Goal: Task Accomplishment & Management: Manage account settings

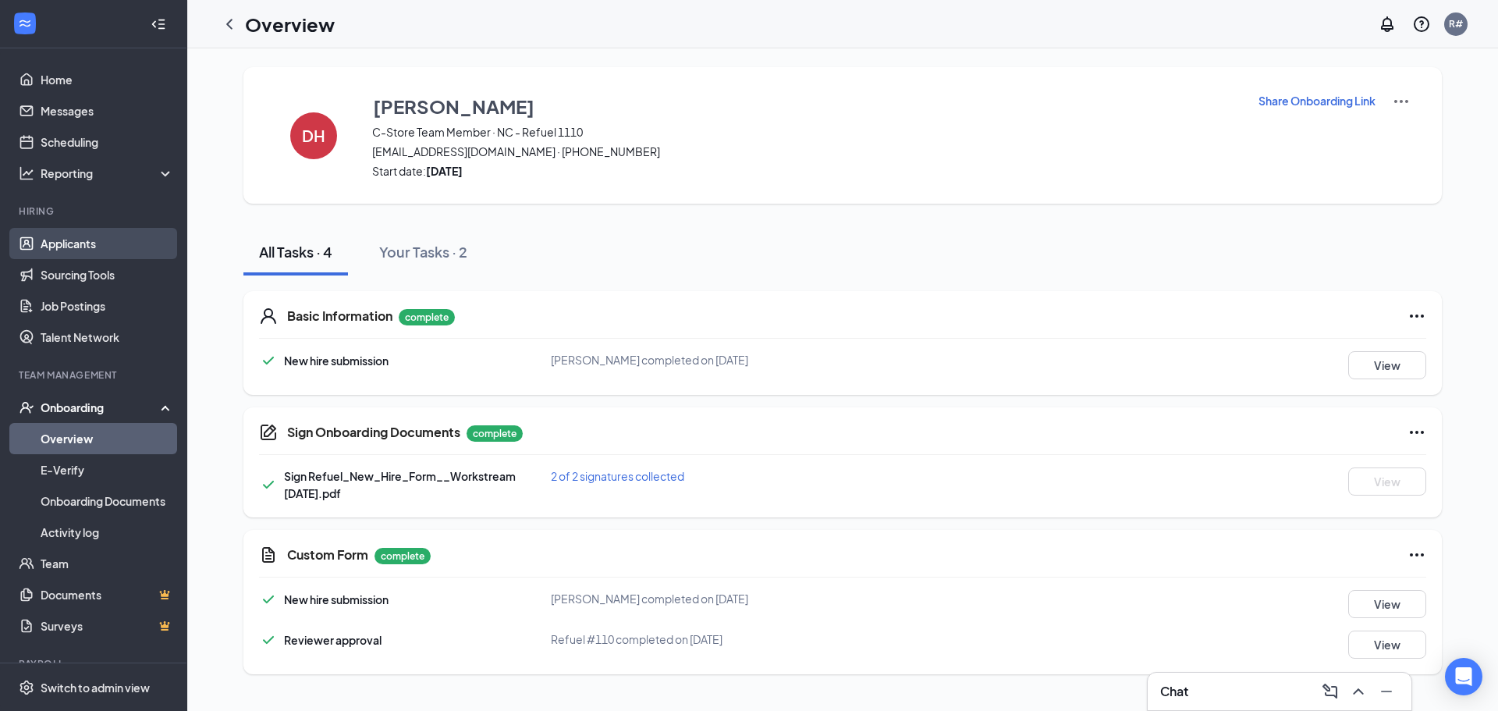
click at [94, 244] on link "Applicants" at bounding box center [107, 243] width 133 height 31
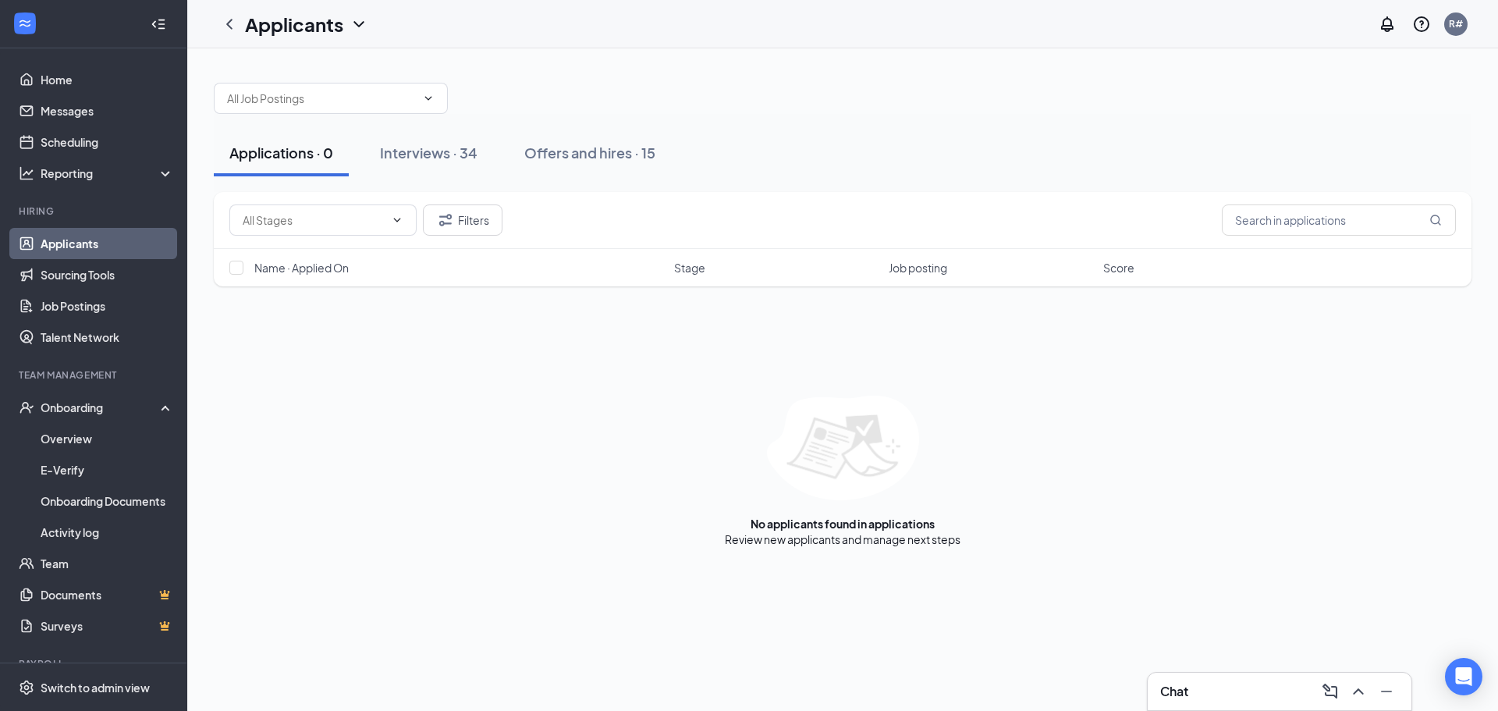
drag, startPoint x: 94, startPoint y: 244, endPoint x: 470, endPoint y: 291, distance: 378.9
click at [479, 314] on div "Filters Name · Applied On Stage Job posting Score No applicants found in applic…" at bounding box center [842, 369] width 1257 height 355
click at [427, 155] on div "Interviews · 34" at bounding box center [429, 153] width 98 height 20
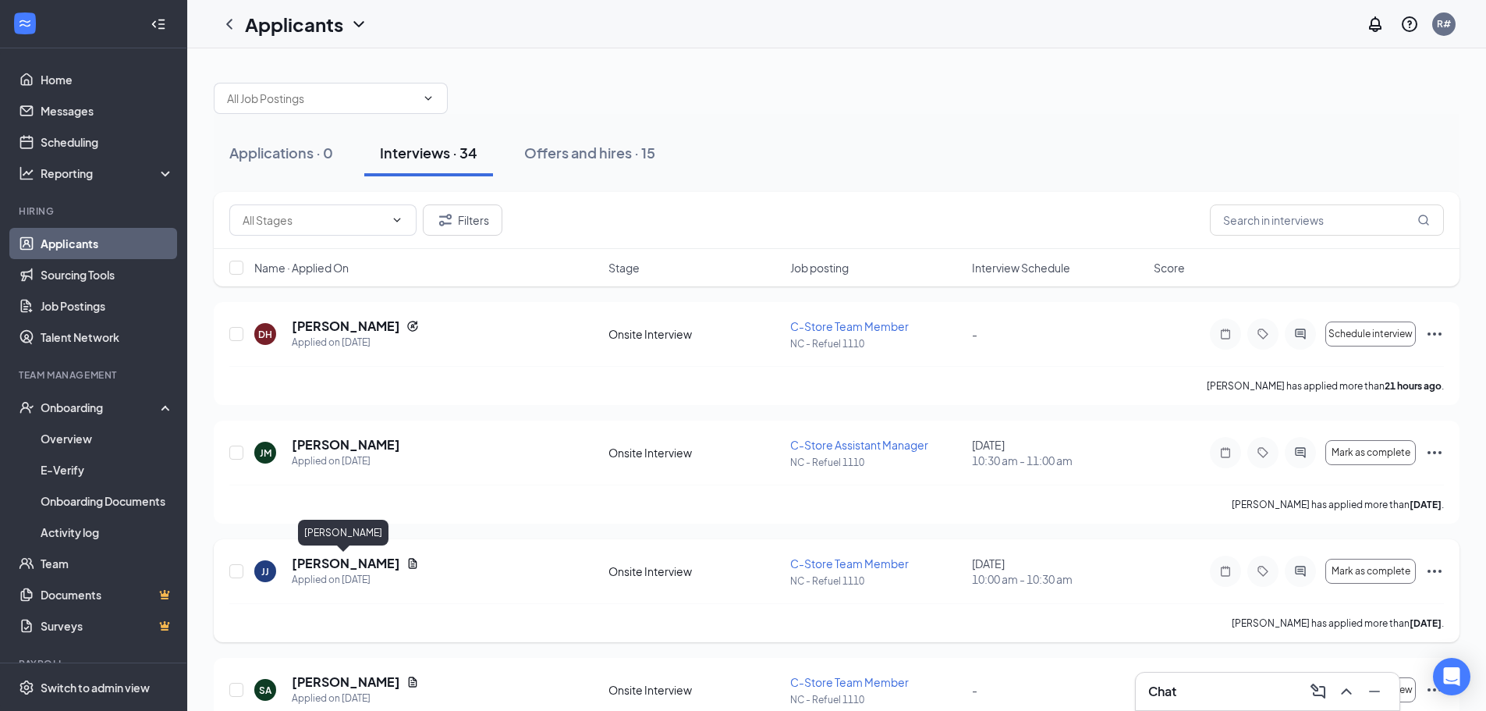
click at [344, 561] on h5 "[PERSON_NAME]" at bounding box center [346, 563] width 108 height 17
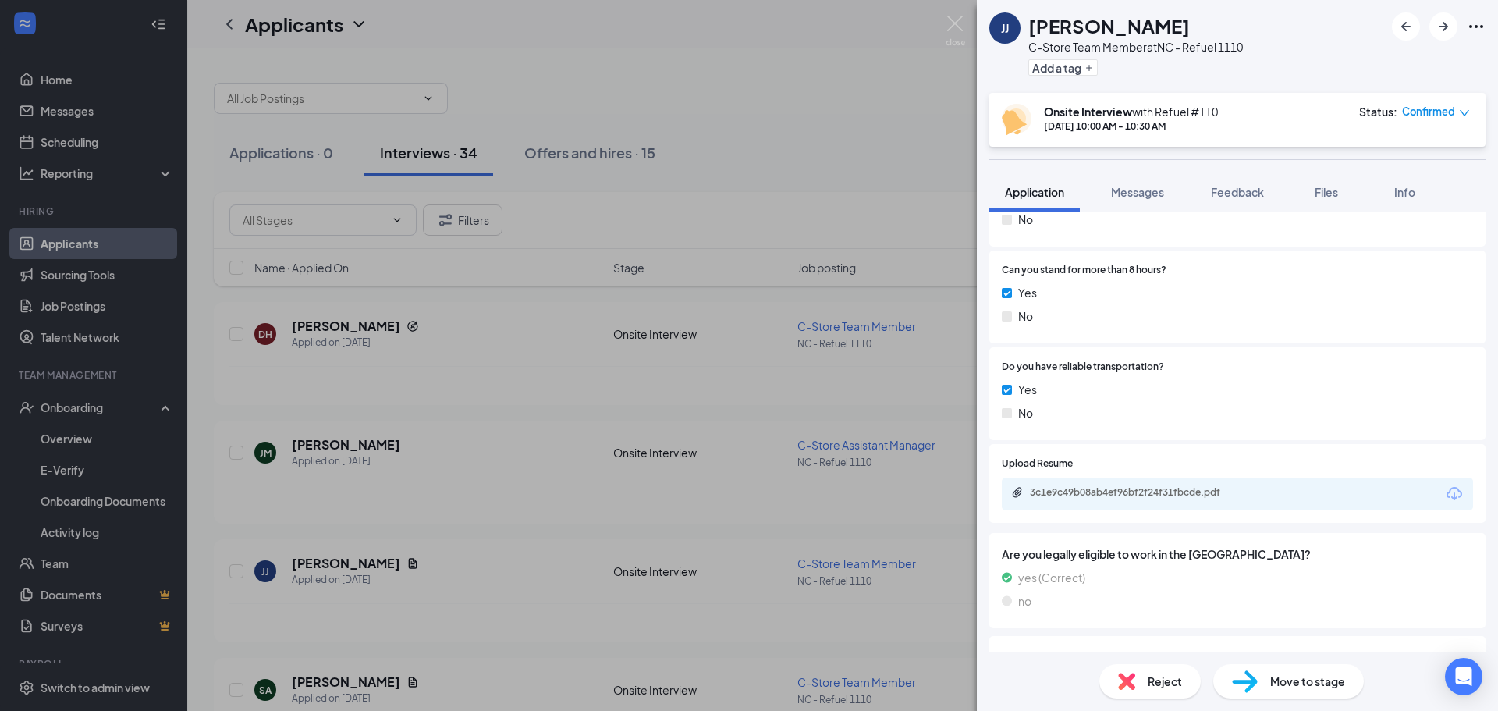
scroll to position [864, 0]
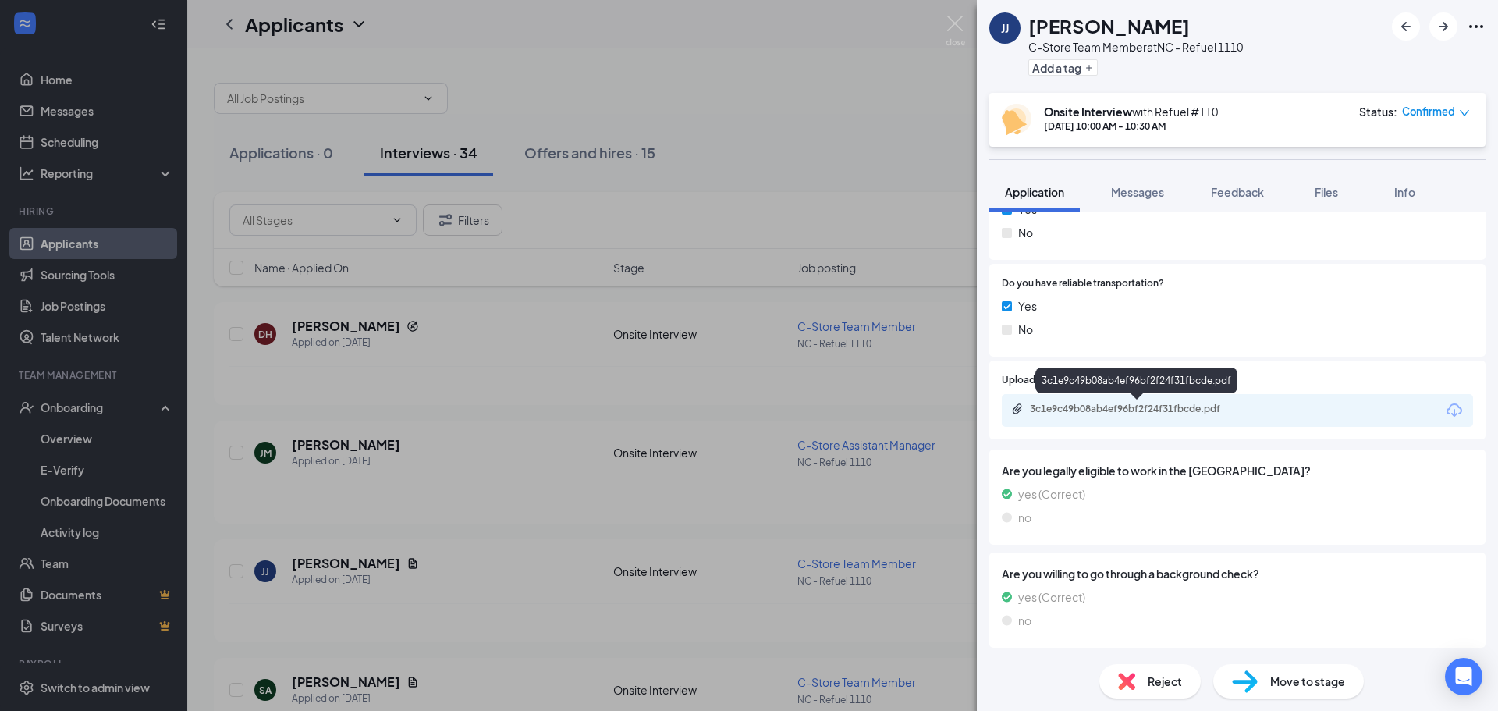
click at [1181, 410] on div "3c1e9c49b08ab4ef96bf2f24f31fbcde.pdf" at bounding box center [1139, 409] width 218 height 12
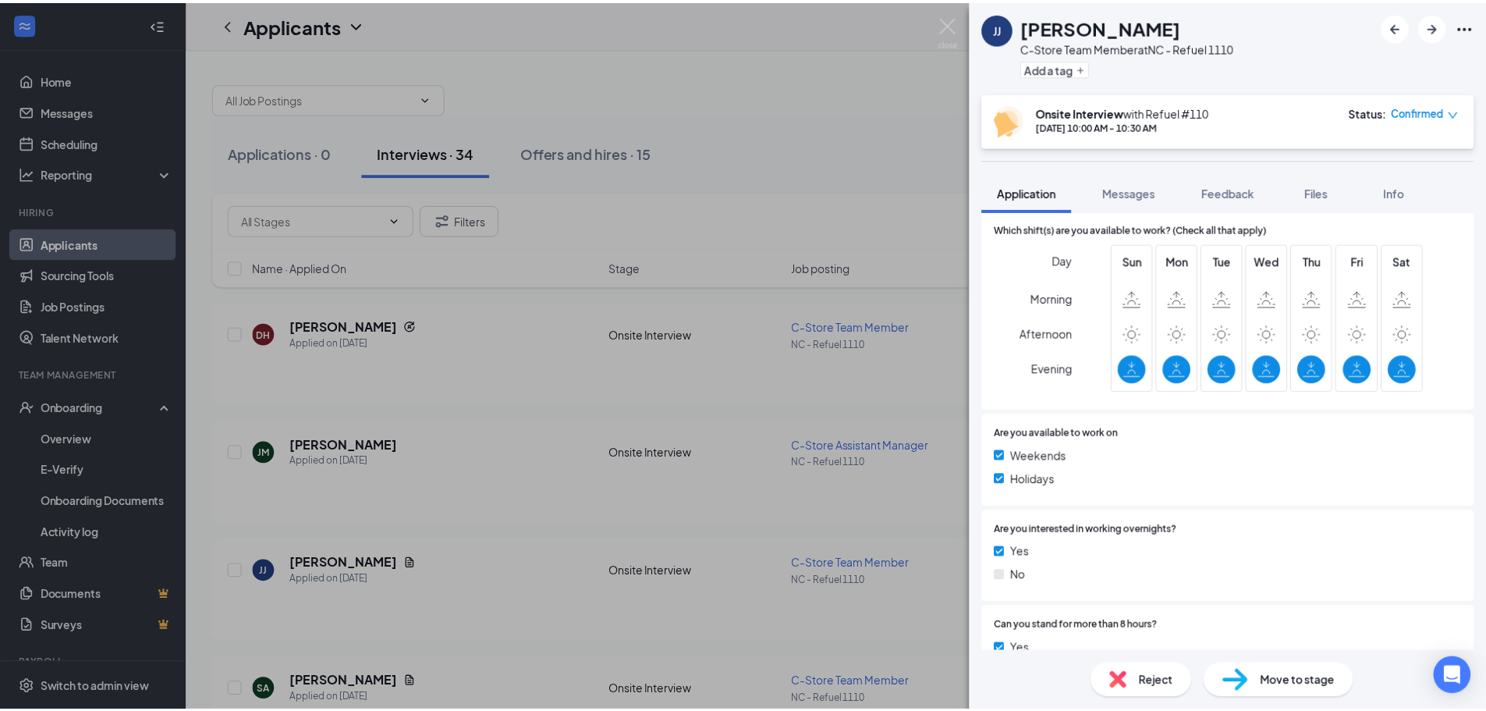
scroll to position [395, 0]
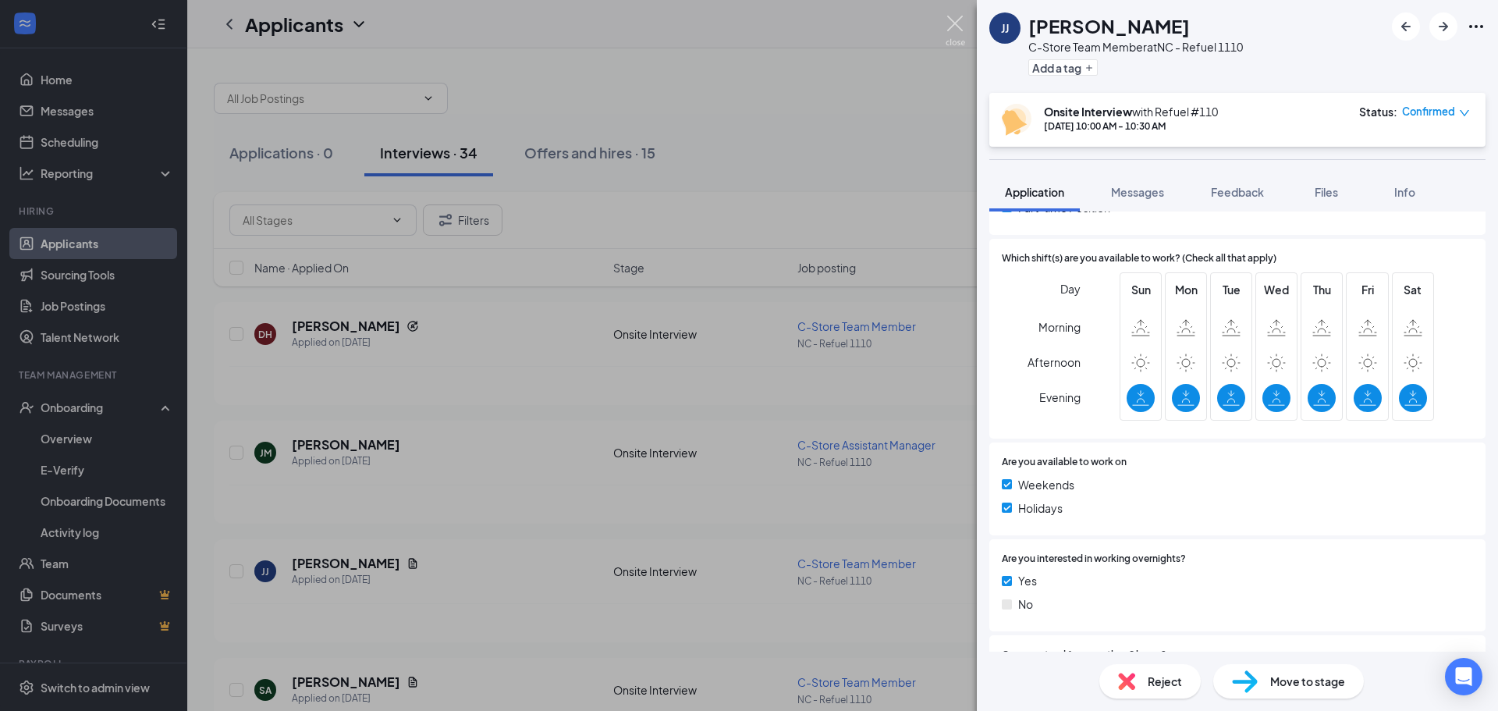
drag, startPoint x: 954, startPoint y: 37, endPoint x: 848, endPoint y: 116, distance: 132.1
click at [955, 37] on img at bounding box center [955, 31] width 20 height 30
